Goal: Task Accomplishment & Management: Complete application form

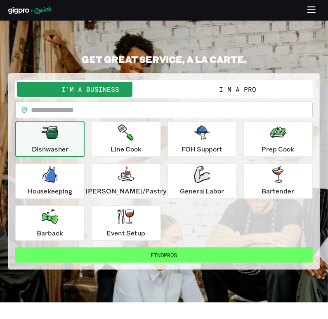
click at [147, 254] on button "Find Pros" at bounding box center [163, 255] width 297 height 15
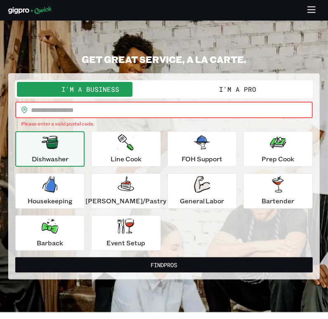
click at [83, 111] on input "text" at bounding box center [171, 110] width 281 height 16
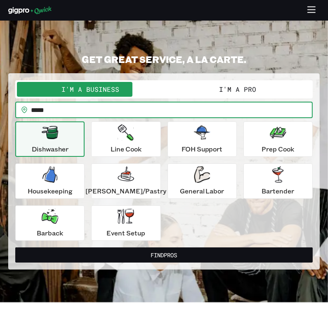
type input "*****"
click at [15, 248] on button "Find Pros" at bounding box center [163, 255] width 297 height 15
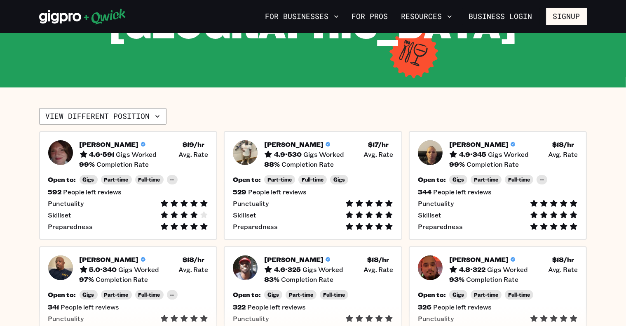
scroll to position [113, 0]
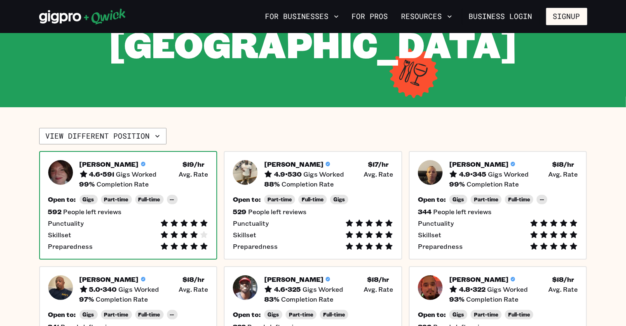
click at [143, 195] on div "Full-time" at bounding box center [149, 199] width 28 height 9
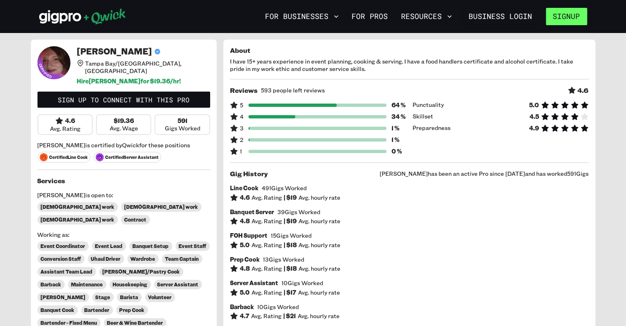
click at [334, 16] on button "Signup" at bounding box center [566, 16] width 41 height 17
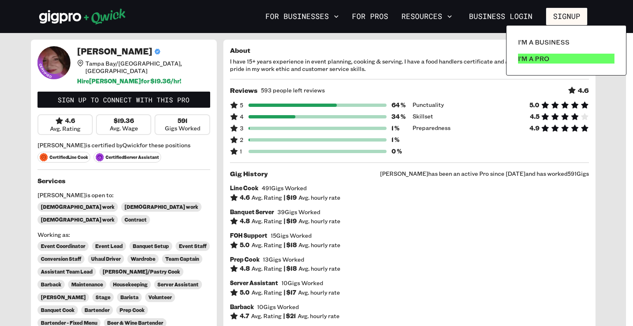
click at [334, 56] on p "I'm a Pro" at bounding box center [533, 59] width 31 height 10
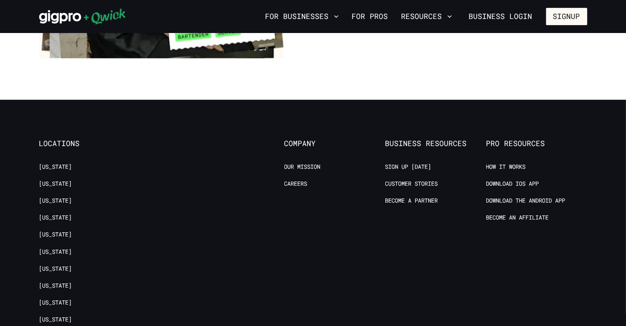
scroll to position [1573, 0]
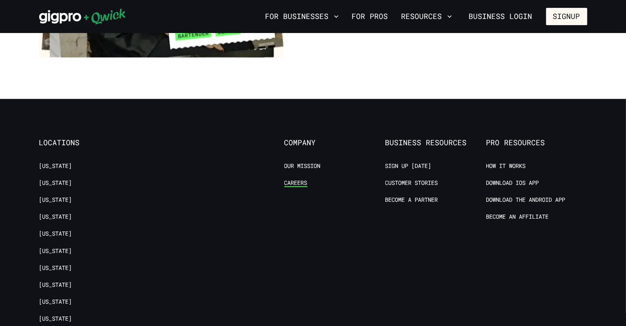
click at [300, 179] on link "Careers" at bounding box center [295, 183] width 23 height 8
